Goal: Task Accomplishment & Management: Use online tool/utility

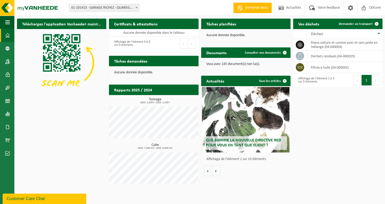
click at [157, 60] on div "Tâches demandées Afficher les tâches demandées" at bounding box center [153, 61] width 89 height 10
click at [331, 45] on td "pneus voiture et camion avec et sans jante en mélange (04-000004)" at bounding box center [345, 45] width 76 height 12
click at [297, 42] on icon at bounding box center [299, 44] width 5 height 5
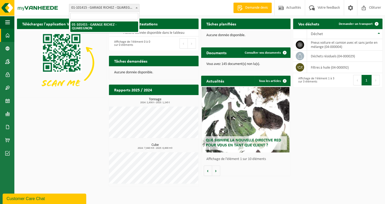
click at [136, 8] on b at bounding box center [137, 7] width 2 height 1
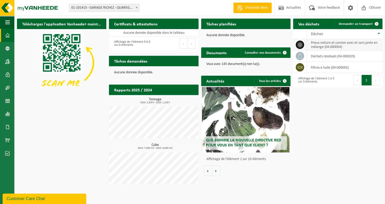
click at [328, 48] on td "pneus voiture et camion avec et sans jante en mélange (04-000004)" at bounding box center [345, 45] width 76 height 12
click at [310, 46] on td "pneus voiture et camion avec et sans jante en mélange (04-000004)" at bounding box center [345, 45] width 76 height 12
click at [300, 45] on icon at bounding box center [299, 44] width 5 height 5
click at [346, 45] on td "pneus voiture et camion avec et sans jante en mélange (04-000004)" at bounding box center [345, 45] width 76 height 12
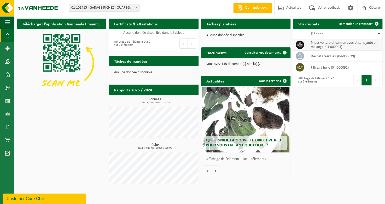
click at [346, 45] on td "pneus voiture et camion avec et sans jante en mélange (04-000004)" at bounding box center [345, 45] width 76 height 12
click at [357, 46] on td "pneus voiture et camion avec et sans jante en mélange (04-000004)" at bounding box center [345, 45] width 76 height 12
click at [256, 50] on link "Consulter vos documents" at bounding box center [265, 52] width 49 height 10
click at [276, 53] on span "Consulter vos documents" at bounding box center [263, 52] width 36 height 3
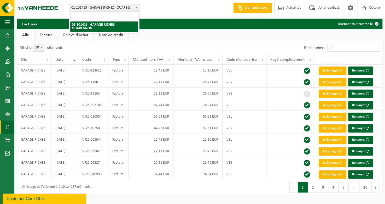
click at [136, 8] on b at bounding box center [137, 7] width 2 height 1
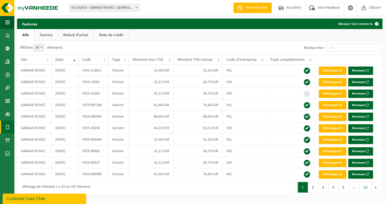
click at [136, 8] on b at bounding box center [137, 7] width 2 height 1
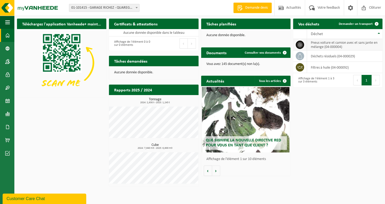
click at [326, 47] on td "pneus voiture et camion avec et sans jante en mélange (04-000004)" at bounding box center [345, 45] width 76 height 12
click at [299, 47] on span at bounding box center [300, 45] width 8 height 8
click at [213, 25] on h2 "Tâches planifiées" at bounding box center [221, 24] width 40 height 10
click at [284, 80] on span at bounding box center [285, 81] width 10 height 10
click at [361, 24] on span "Demander un transport" at bounding box center [356, 23] width 34 height 3
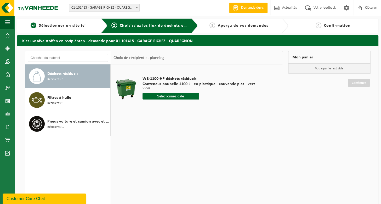
drag, startPoint x: 60, startPoint y: 103, endPoint x: 59, endPoint y: 136, distance: 33.5
click at [59, 136] on div "Déchets résiduels Récipients: 1 Filtres à huile Récipients: 1 Pneus voiture et …" at bounding box center [68, 142] width 86 height 157
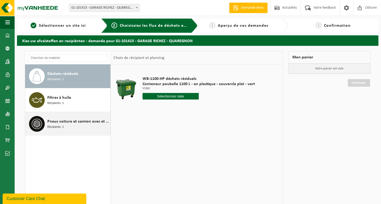
click at [55, 128] on span "Récipients: 1" at bounding box center [55, 126] width 16 height 5
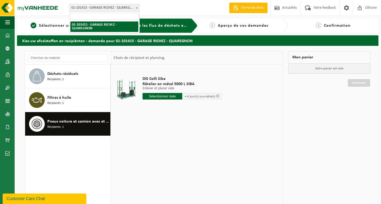
drag, startPoint x: 87, startPoint y: 8, endPoint x: 75, endPoint y: 7, distance: 12.3
click at [75, 7] on span "01-101415 - GARAGE RICHEZ - QUAREGNON" at bounding box center [104, 7] width 70 height 7
drag, startPoint x: 88, startPoint y: 25, endPoint x: 71, endPoint y: 25, distance: 17.8
drag, startPoint x: 71, startPoint y: 8, endPoint x: 89, endPoint y: 8, distance: 18.0
click at [89, 8] on span "01-101415 - GARAGE RICHEZ - QUAREGNON" at bounding box center [104, 7] width 70 height 7
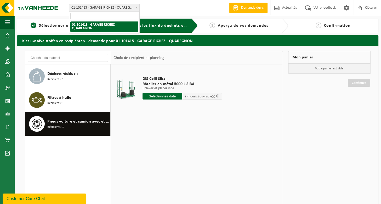
click at [89, 8] on span "01-101415 - GARAGE RICHEZ - QUAREGNON" at bounding box center [104, 7] width 70 height 7
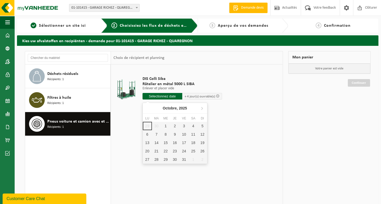
click at [158, 95] on input "text" at bounding box center [162, 96] width 40 height 7
click at [165, 127] on div "1" at bounding box center [165, 126] width 9 height 8
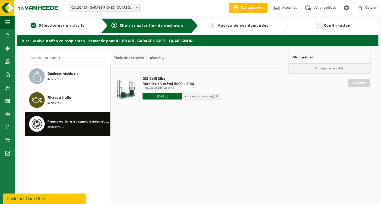
type input "à partir de 2025-10-01"
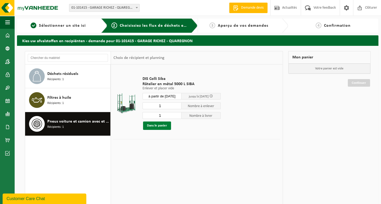
click at [151, 127] on button "Dans le panier" at bounding box center [157, 125] width 28 height 8
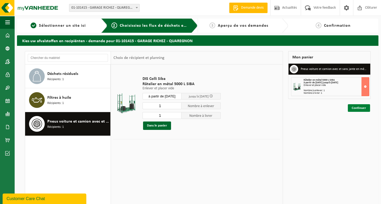
click at [356, 108] on link "Continuer" at bounding box center [359, 108] width 22 height 8
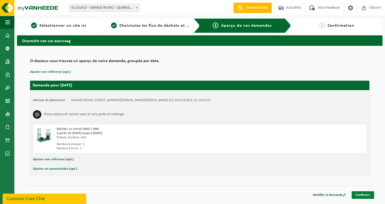
click at [364, 194] on link "Confirmer" at bounding box center [363, 195] width 22 height 8
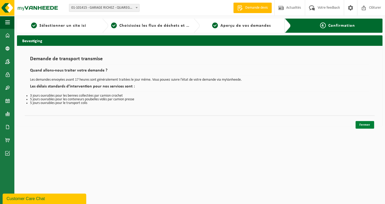
click at [363, 125] on link "Fermer" at bounding box center [365, 125] width 19 height 8
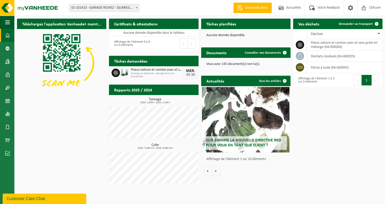
click at [356, 128] on div "Téléchargez l'application Vanheede+ maintenant! Cachez Certificats & attestatio…" at bounding box center [200, 102] width 368 height 173
click at [63, 125] on div "Téléchargez l'application Vanheede+ maintenant! Cachez Certificats & attestatio…" at bounding box center [200, 102] width 368 height 173
